Goal: Transaction & Acquisition: Purchase product/service

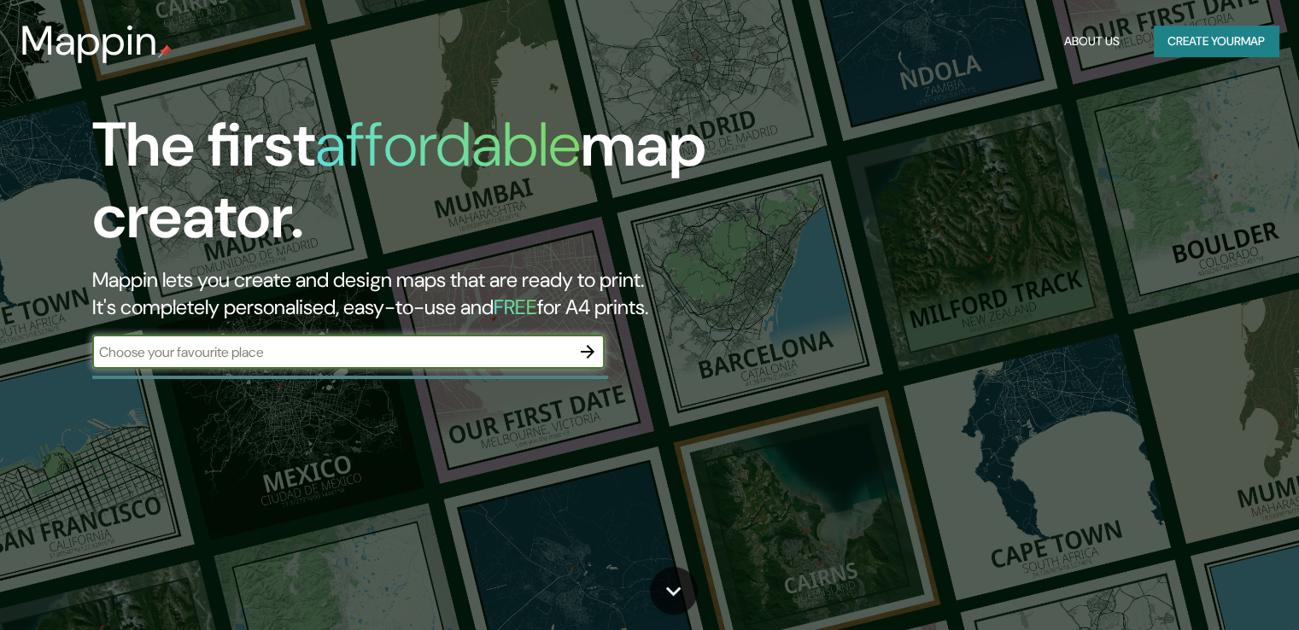
click at [499, 355] on input "text" at bounding box center [331, 352] width 478 height 20
type input "alcorcon"
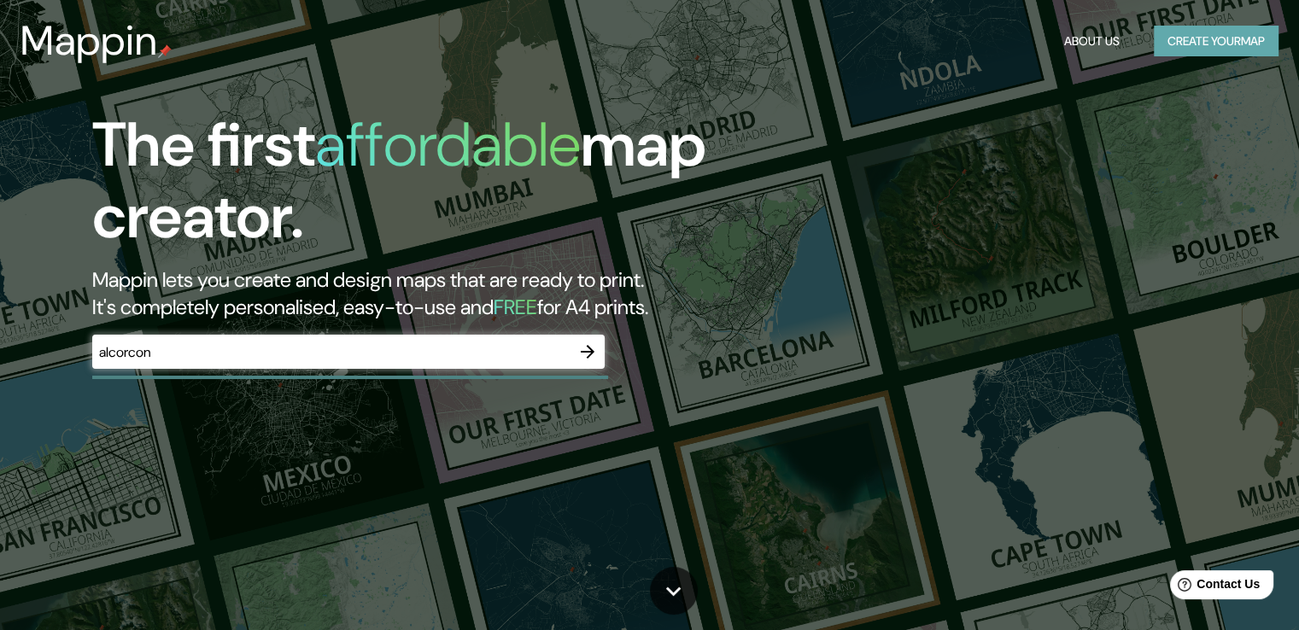
click at [1164, 47] on button "Create your map" at bounding box center [1216, 42] width 125 height 32
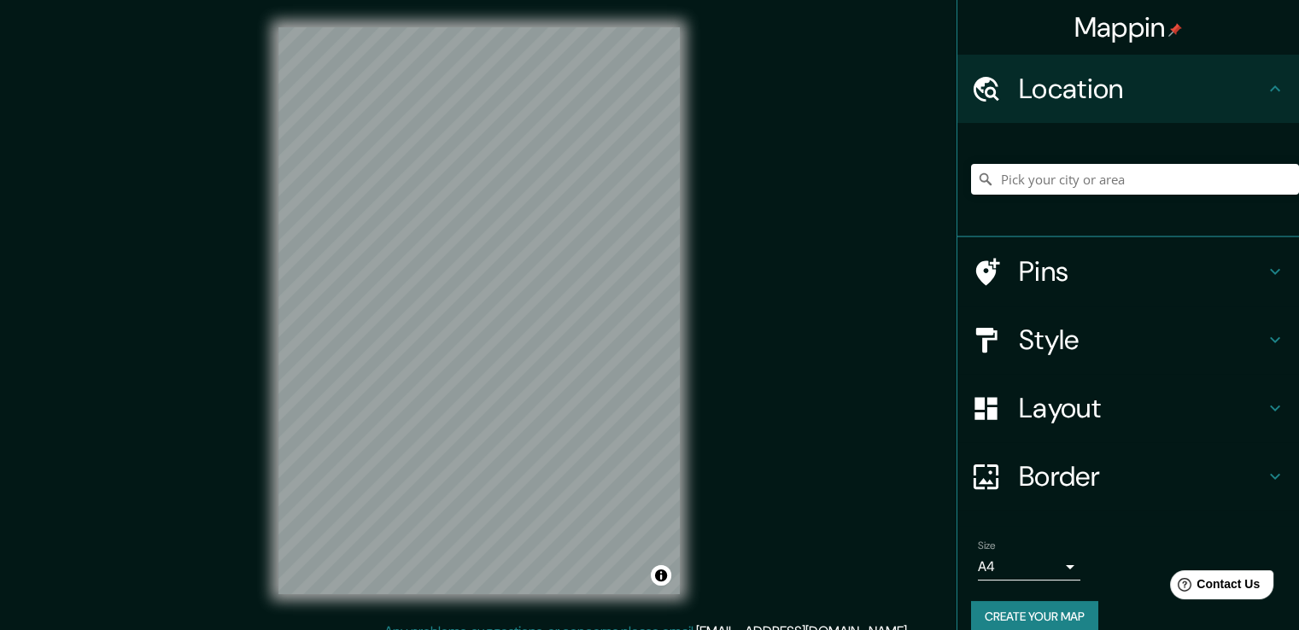
click at [1057, 575] on body "Mappin Location Pins Style Layout Border Choose a border. Hint : you can make l…" at bounding box center [649, 315] width 1299 height 630
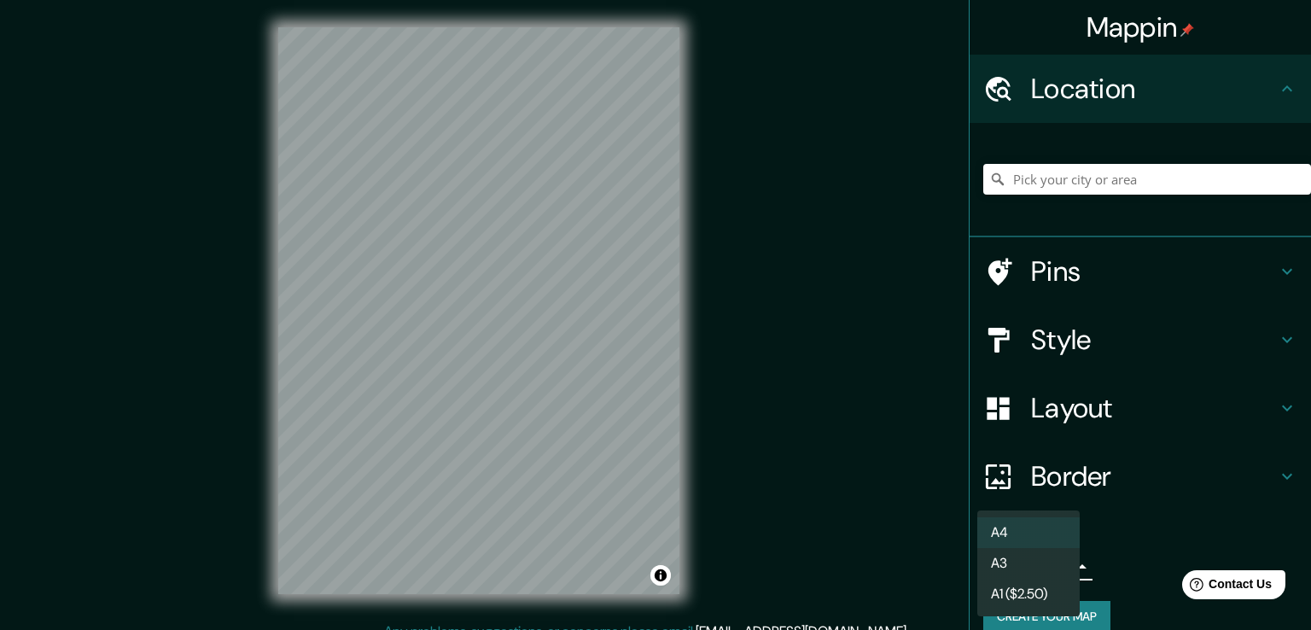
click at [1035, 570] on li "A3" at bounding box center [1029, 563] width 102 height 31
type input "a4"
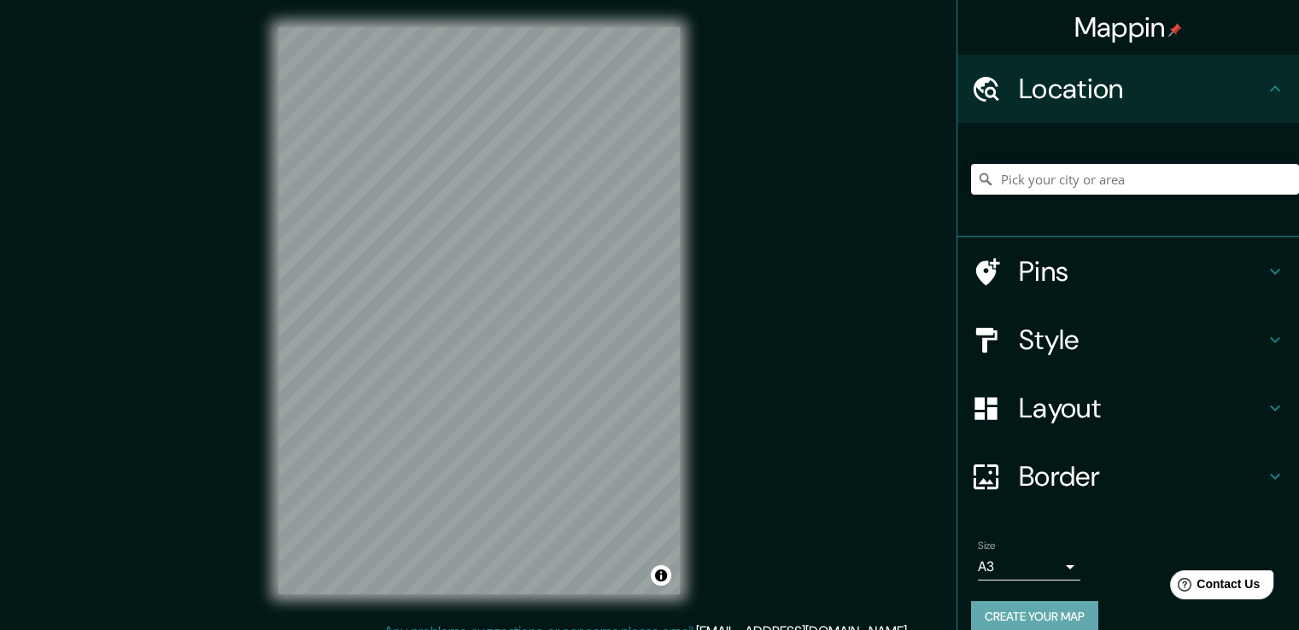
click at [1038, 604] on button "Create your map" at bounding box center [1034, 617] width 127 height 32
click at [731, 264] on div "Mappin Location Pins Style Layout Border Choose a border. Hint : you can make l…" at bounding box center [649, 324] width 1299 height 649
click at [413, 27] on div at bounding box center [478, 27] width 401 height 0
click at [1002, 567] on body "Mappin Location Pins Style Layout Border Choose a border. Hint : you can make l…" at bounding box center [649, 315] width 1299 height 630
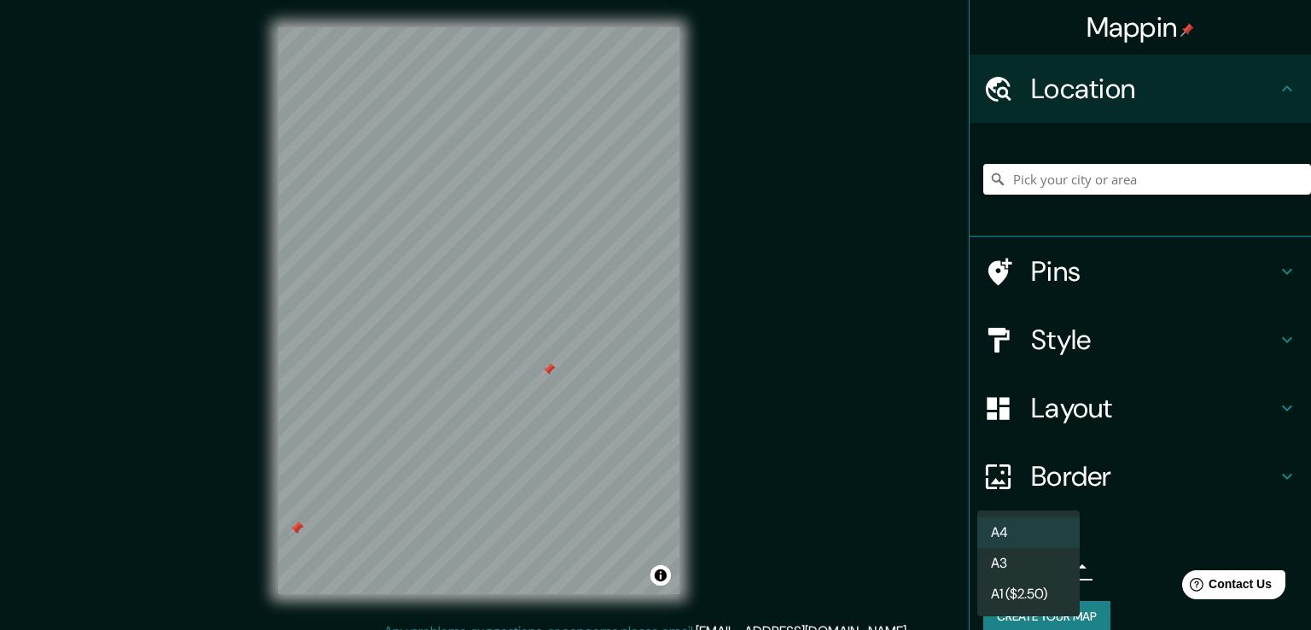
click at [1026, 563] on li "A3" at bounding box center [1029, 563] width 102 height 31
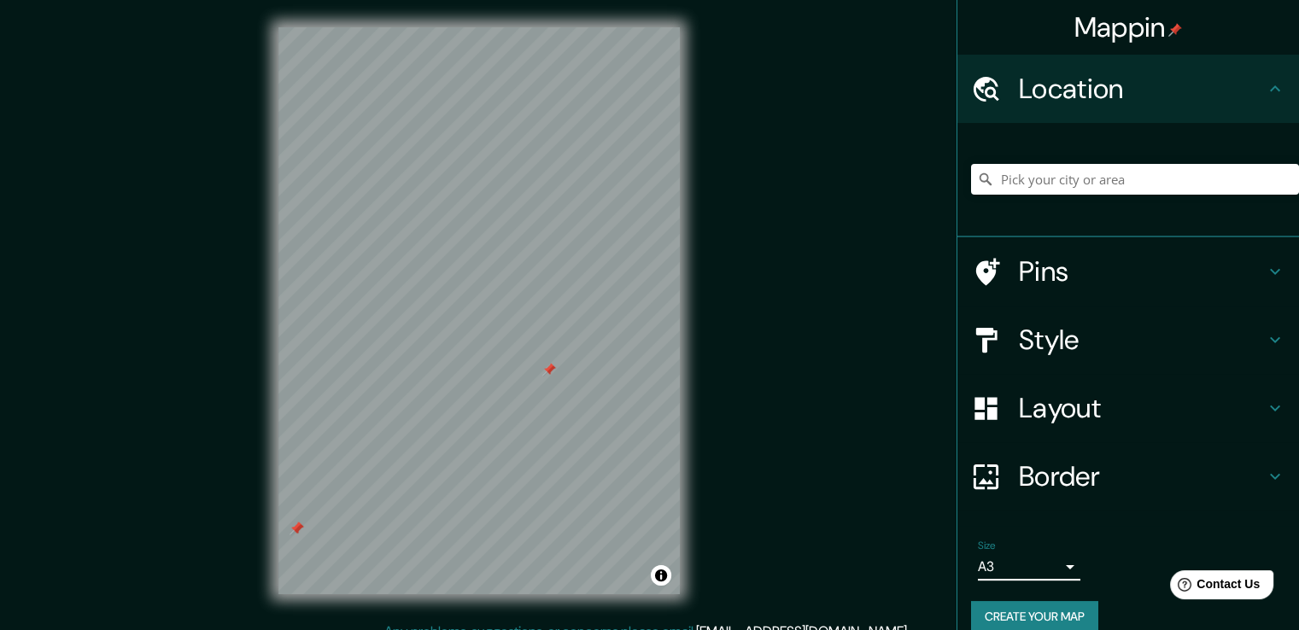
click at [1062, 476] on h4 "Border" at bounding box center [1142, 476] width 246 height 34
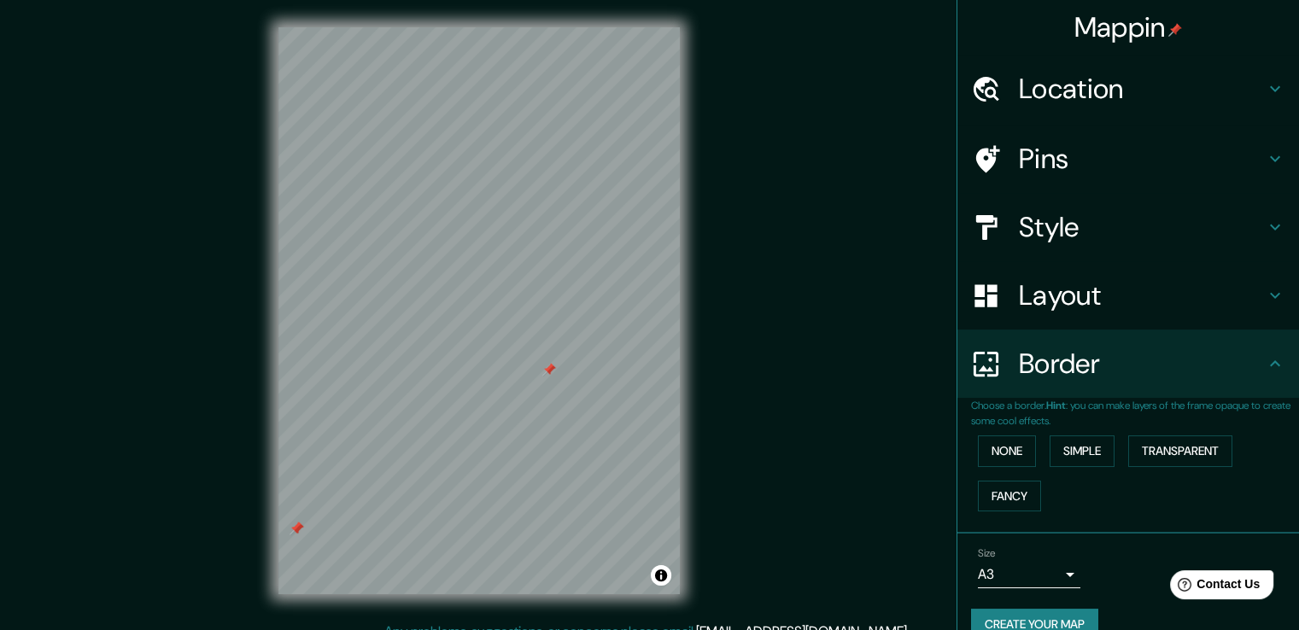
click at [1077, 301] on h4 "Layout" at bounding box center [1142, 295] width 246 height 34
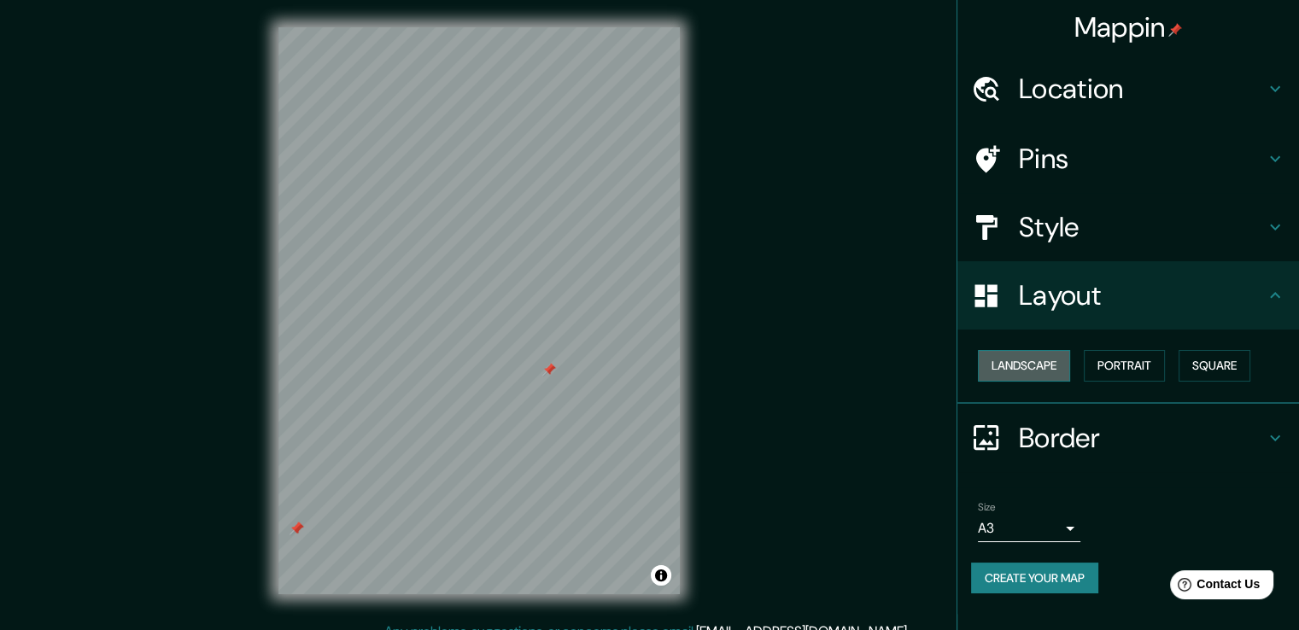
click at [1054, 370] on button "Landscape" at bounding box center [1024, 366] width 92 height 32
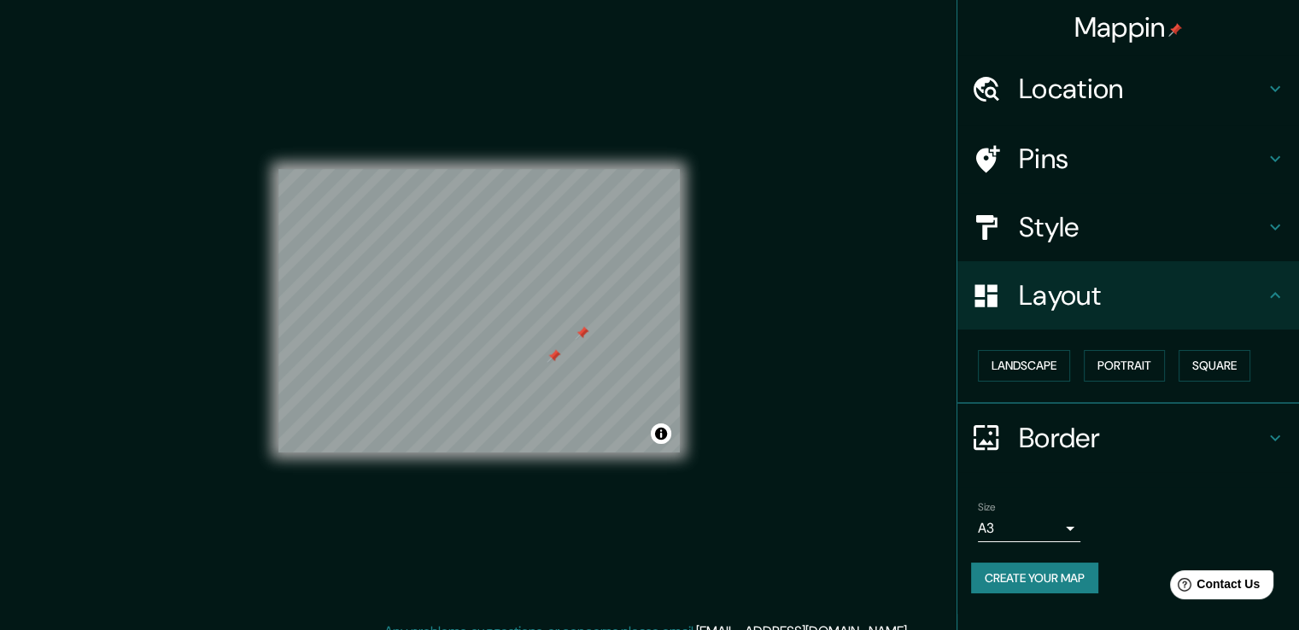
click at [576, 336] on div at bounding box center [582, 333] width 14 height 14
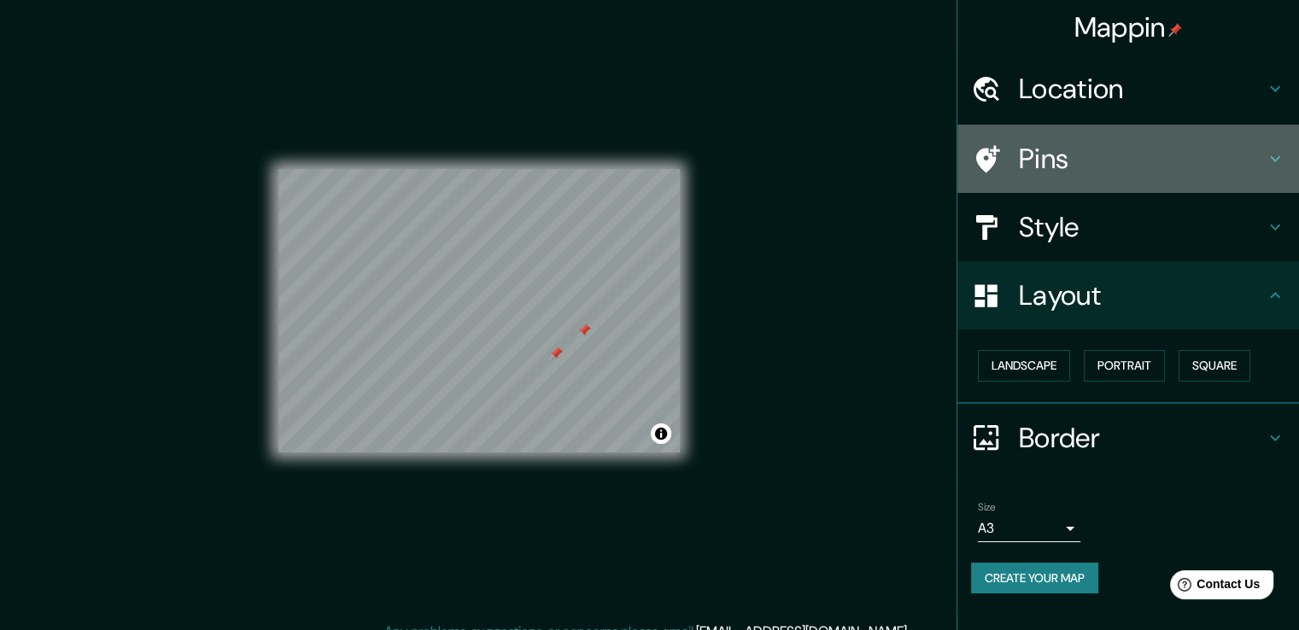
click at [1109, 161] on h4 "Pins" at bounding box center [1142, 159] width 246 height 34
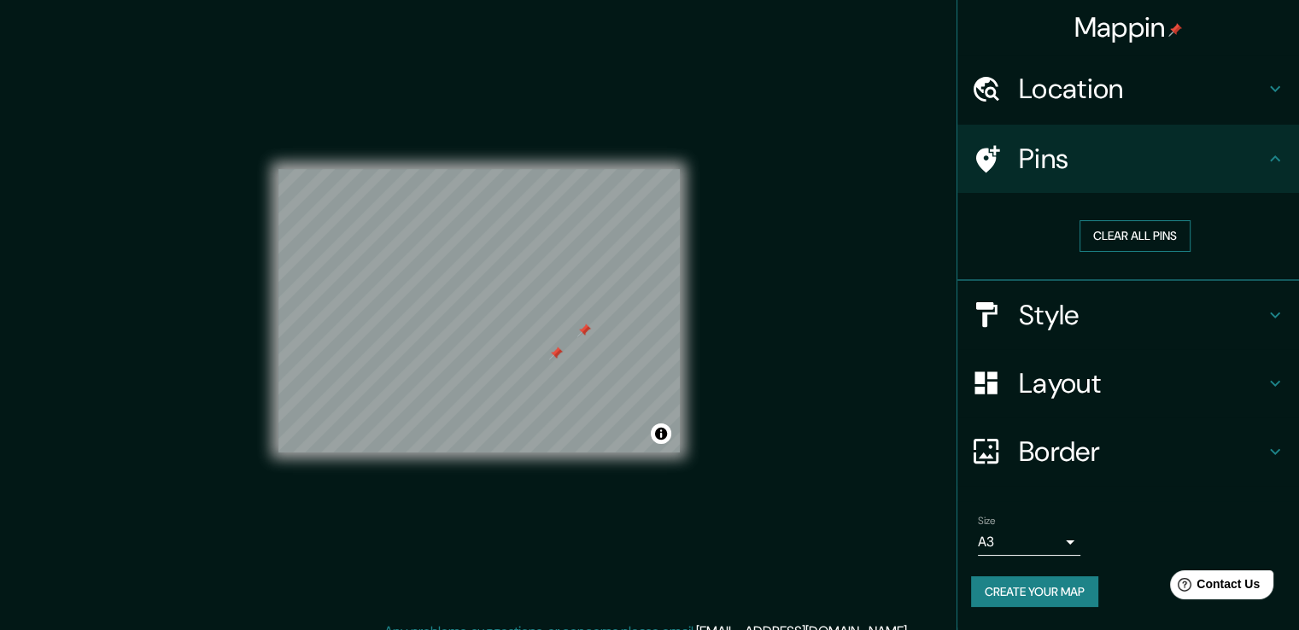
click at [1094, 240] on button "Clear all pins" at bounding box center [1134, 236] width 111 height 32
click at [1038, 594] on button "Create your map" at bounding box center [1034, 592] width 127 height 32
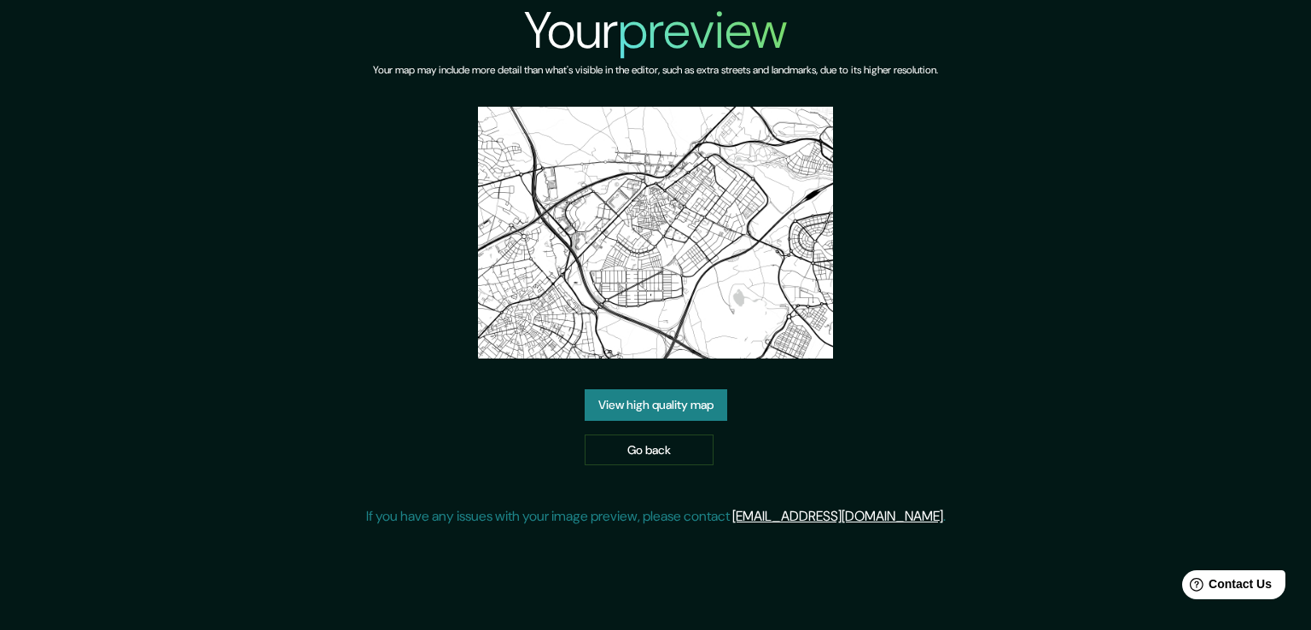
click at [628, 389] on link "View high quality map" at bounding box center [656, 405] width 143 height 32
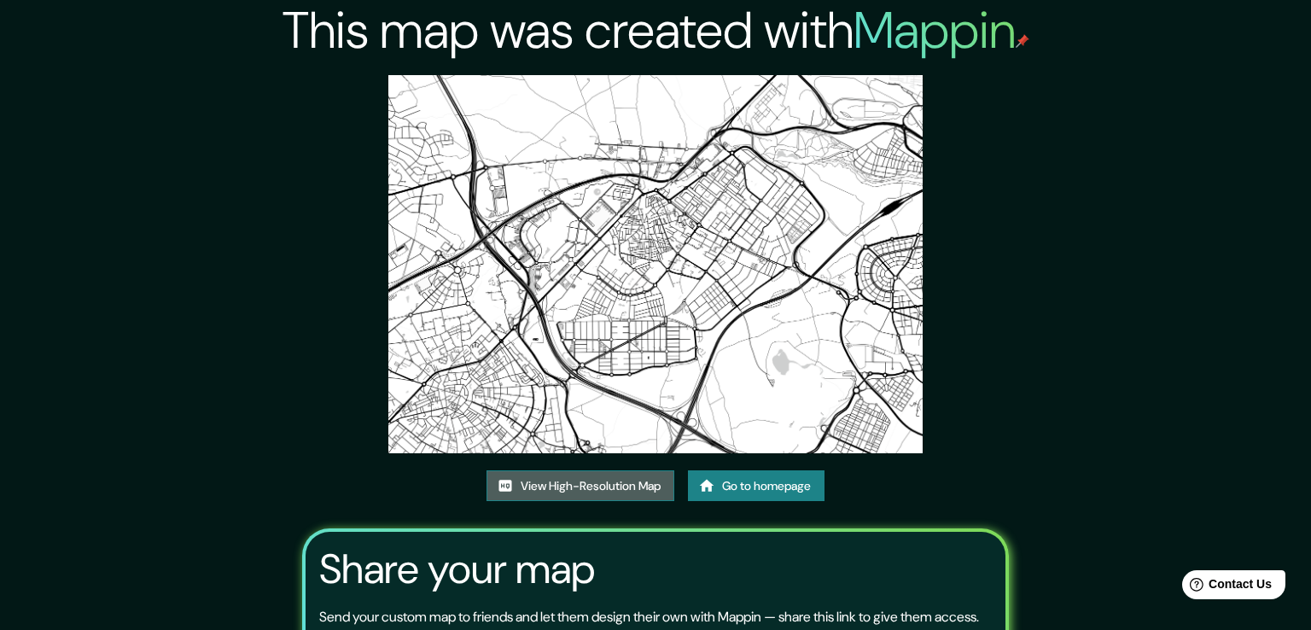
click at [563, 470] on link "View High-Resolution Map" at bounding box center [581, 486] width 188 height 32
